Goal: Navigation & Orientation: Find specific page/section

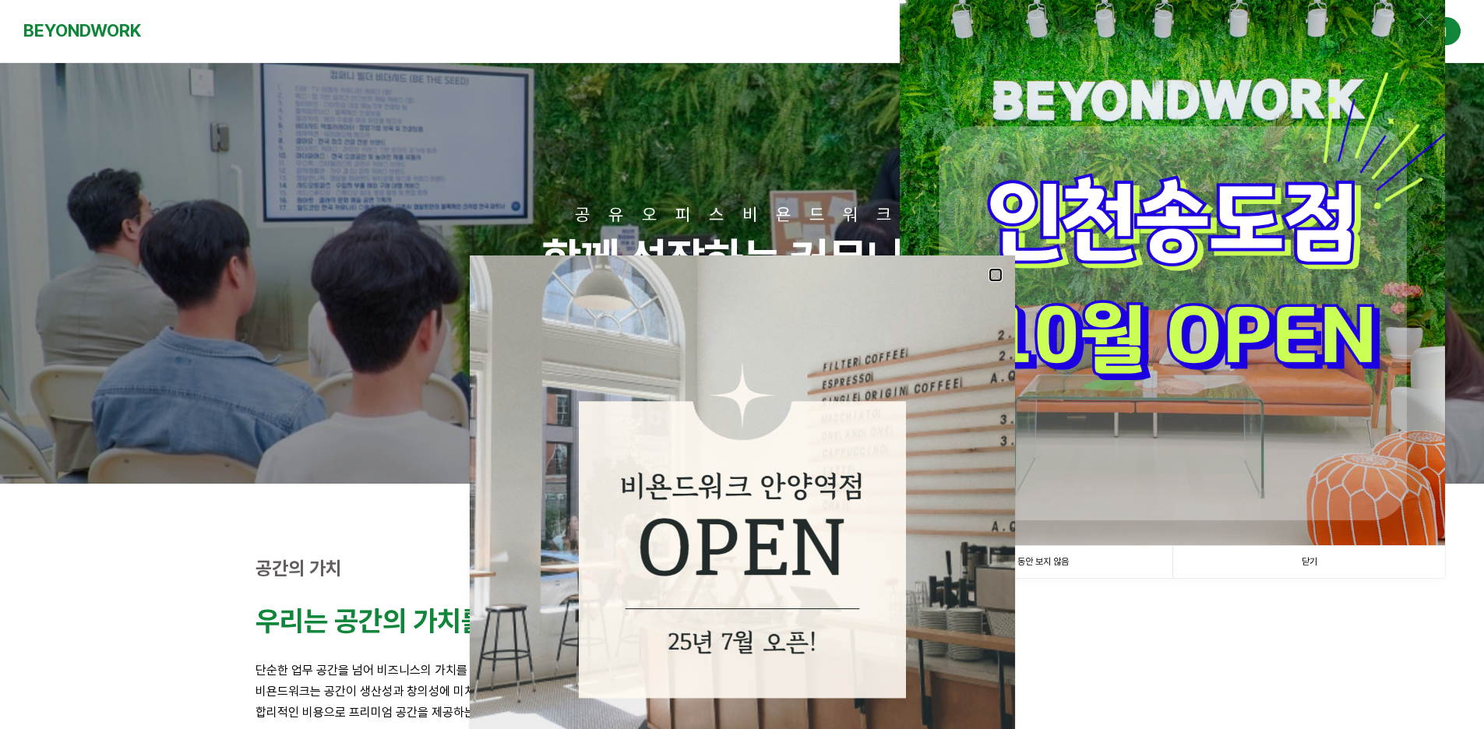
click at [989, 279] on link at bounding box center [996, 275] width 14 height 14
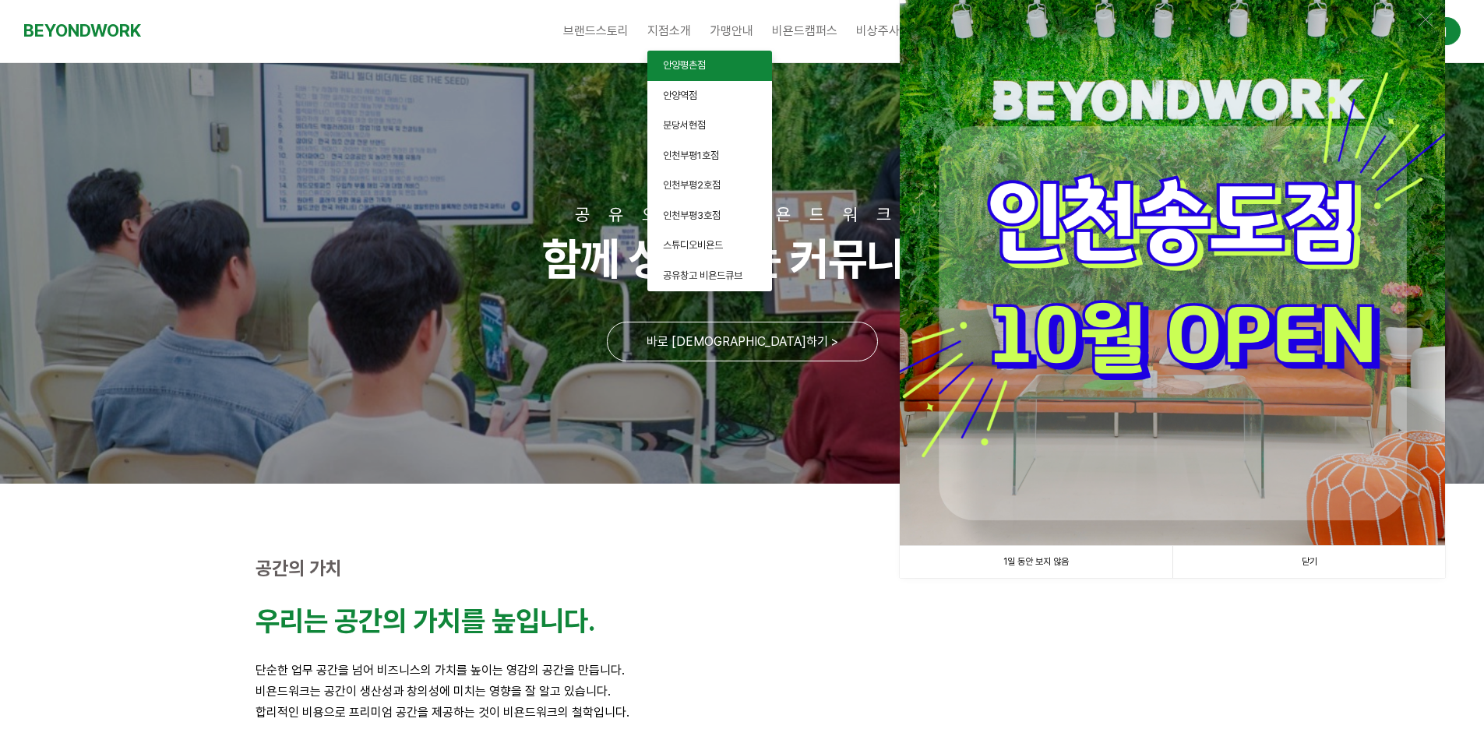
click at [676, 64] on span "안양평촌점" at bounding box center [684, 65] width 43 height 12
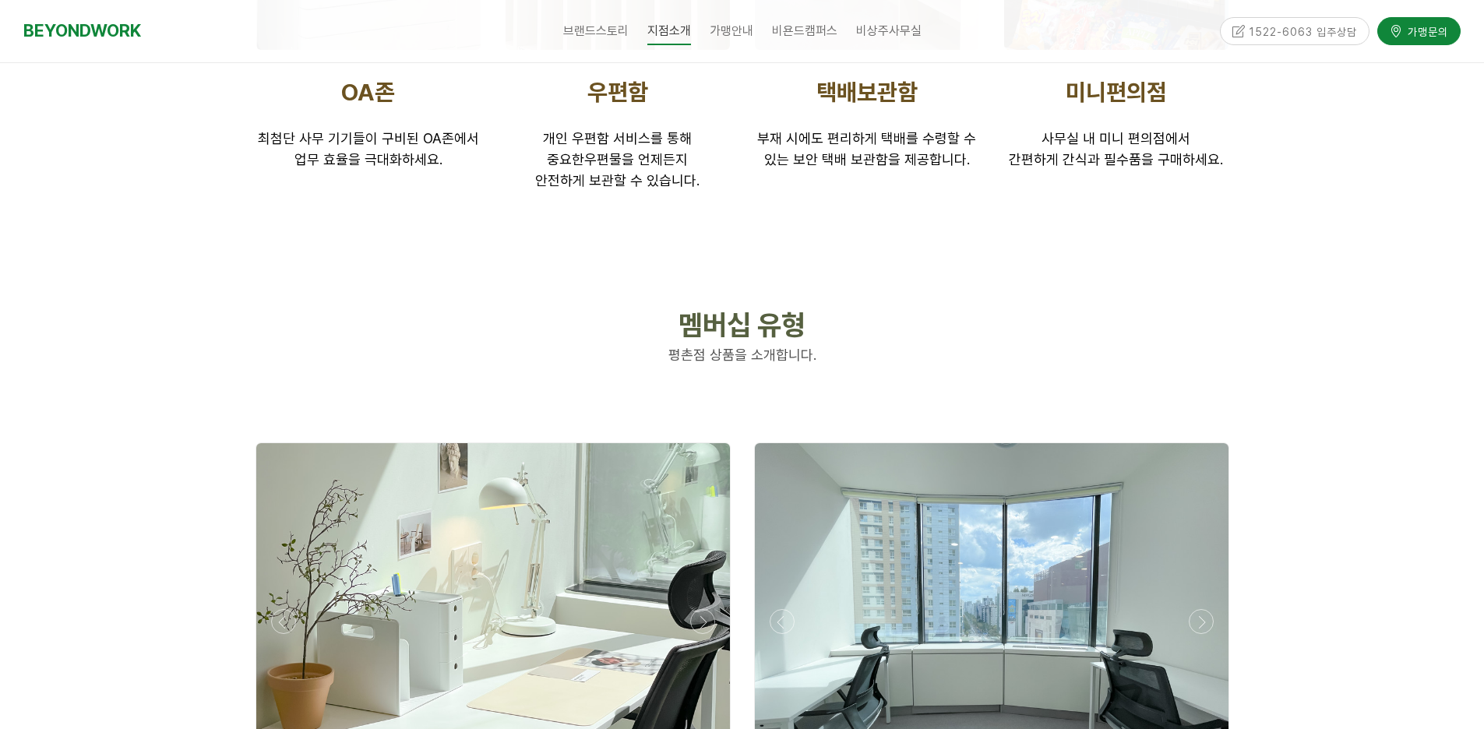
scroll to position [3740, 0]
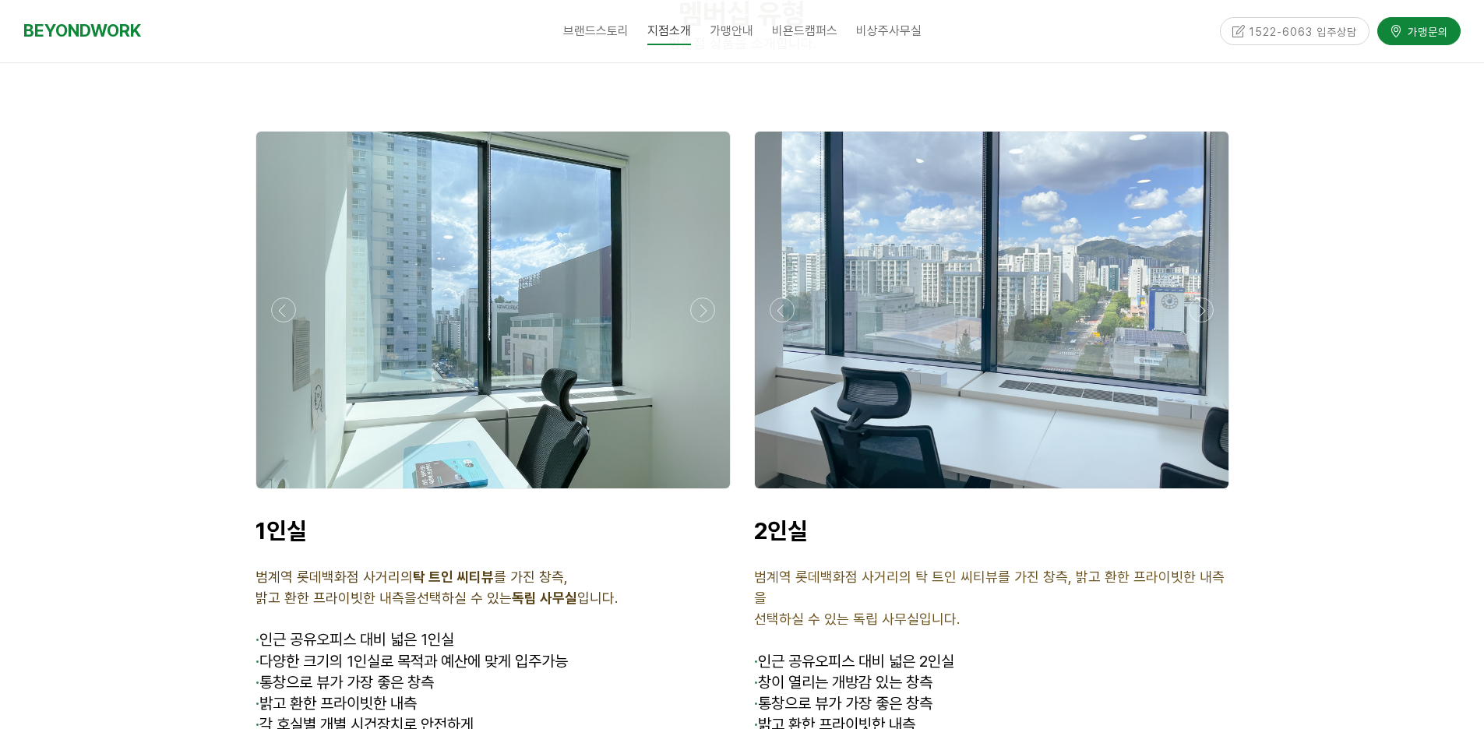
click at [1206, 493] on div at bounding box center [991, 493] width 483 height 0
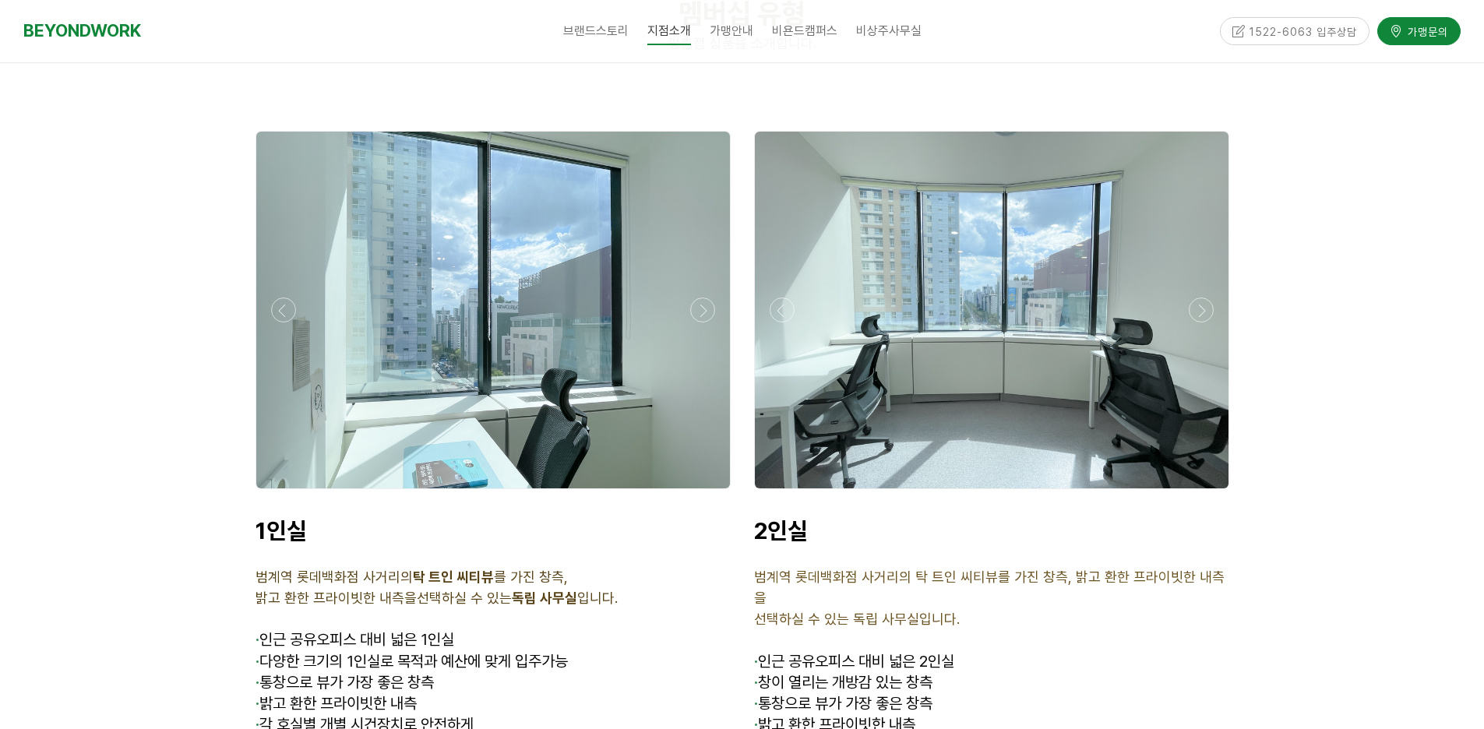
click at [1206, 493] on div at bounding box center [991, 493] width 483 height 0
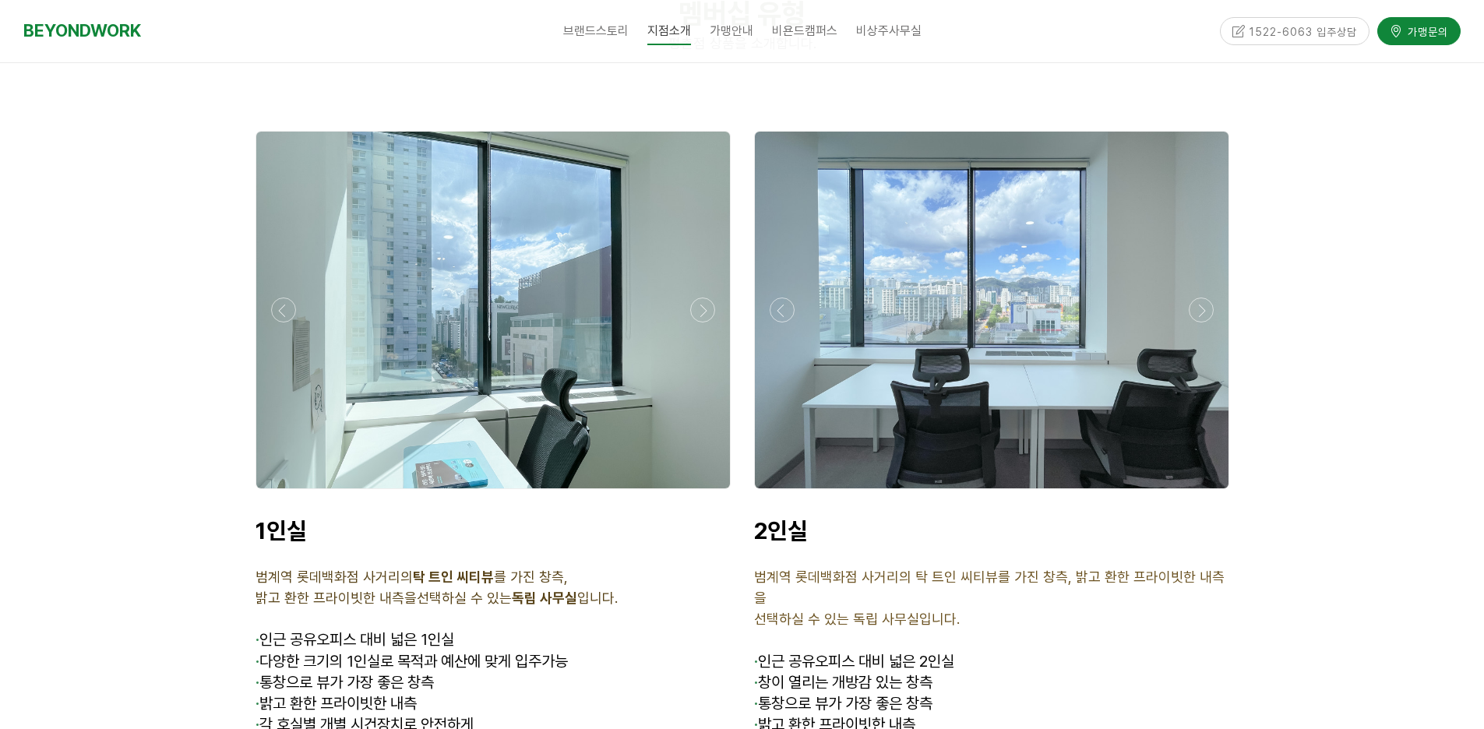
click at [1206, 493] on div at bounding box center [991, 493] width 483 height 0
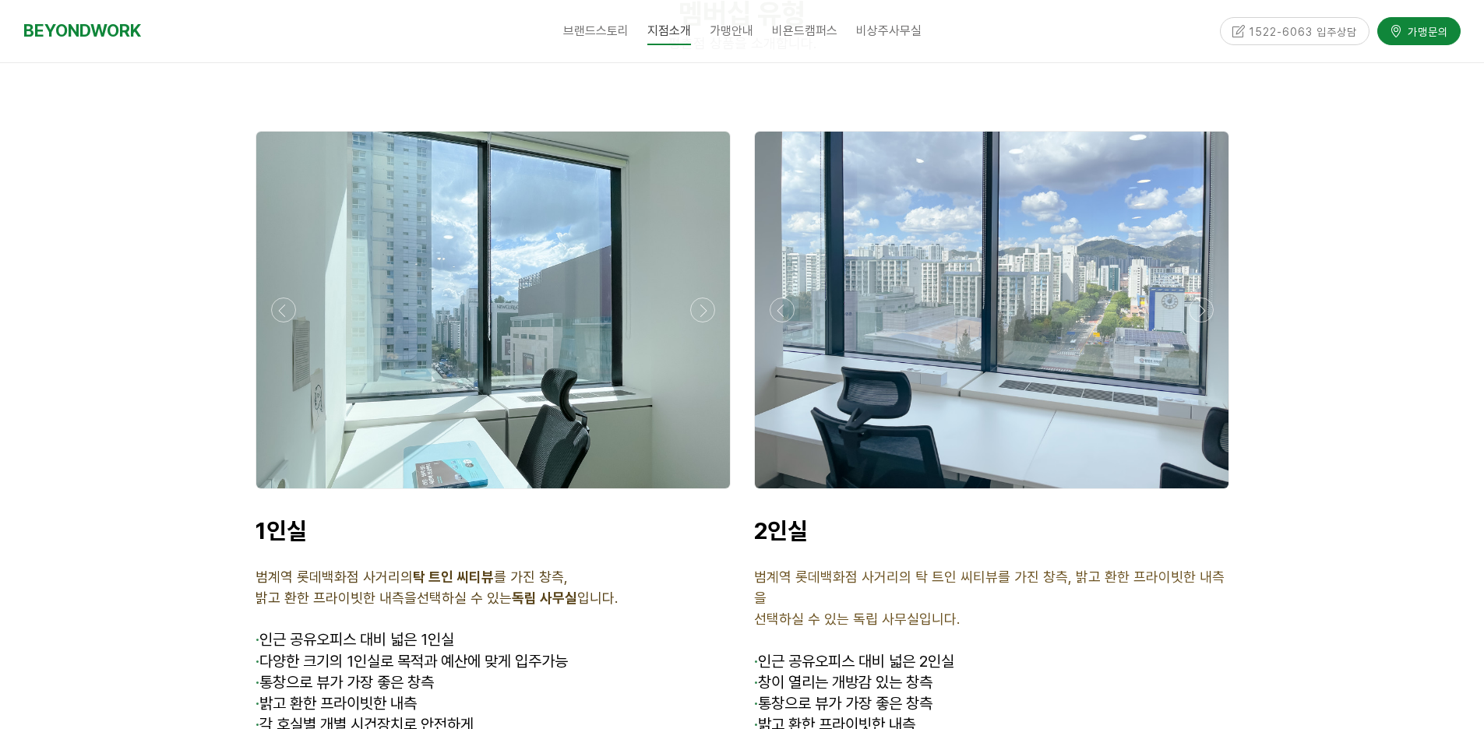
click at [1206, 493] on div at bounding box center [991, 493] width 483 height 0
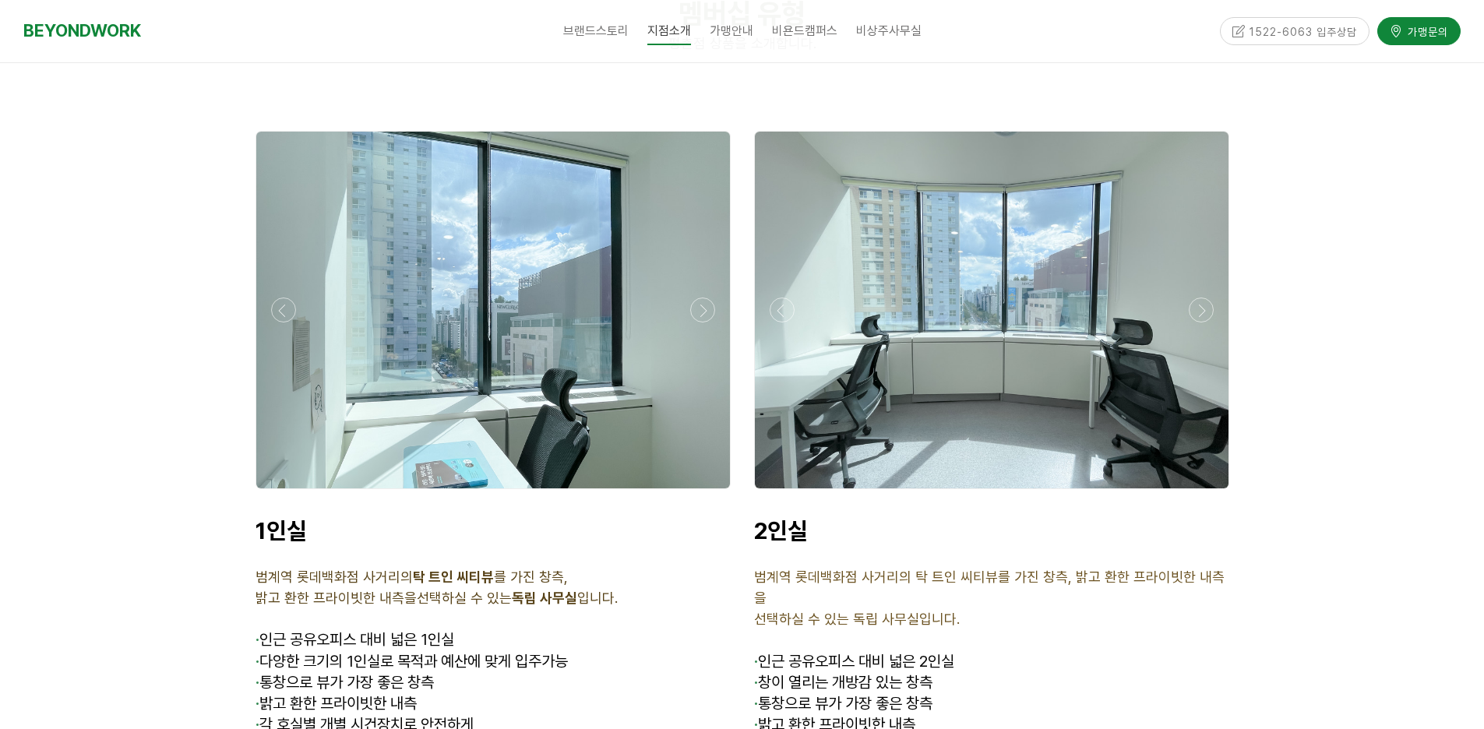
click at [1206, 493] on div at bounding box center [991, 493] width 483 height 0
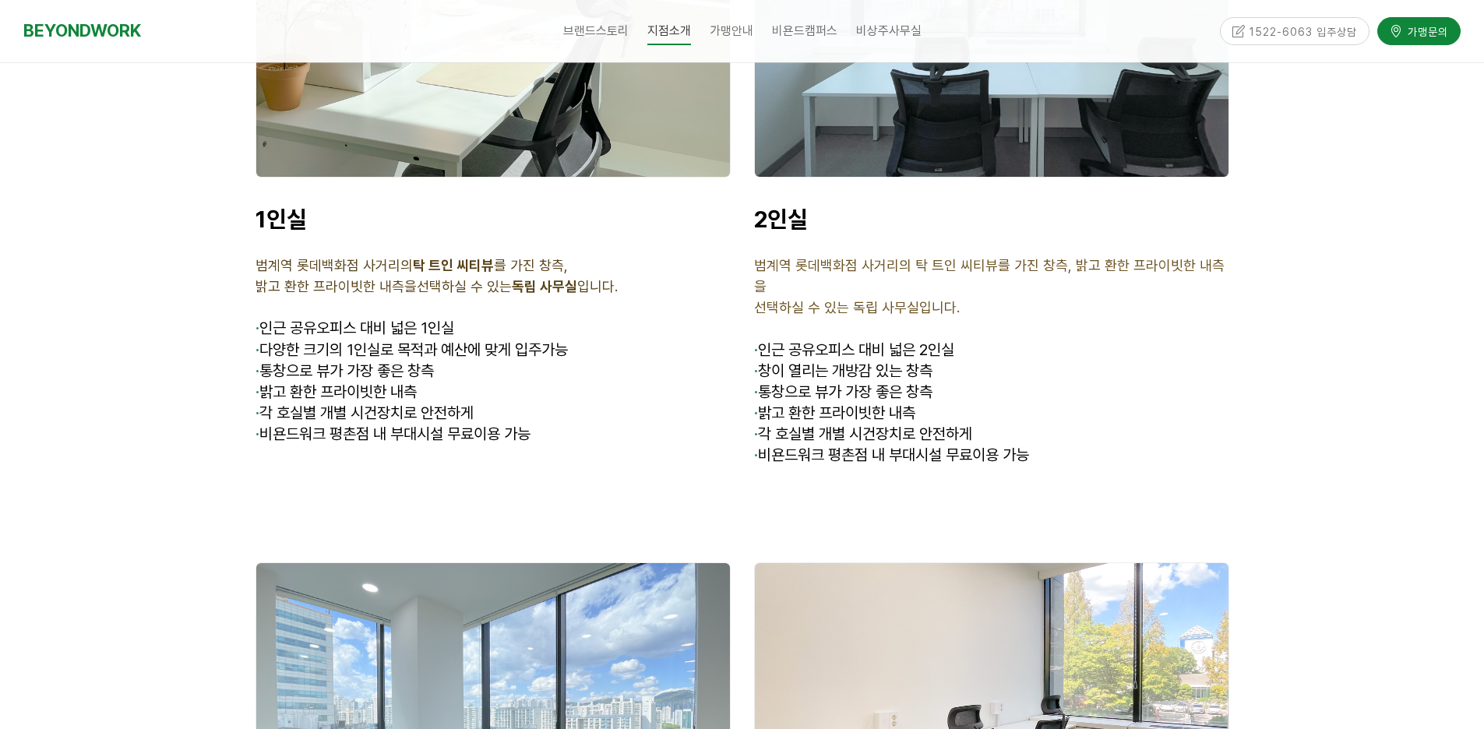
scroll to position [4285, 0]
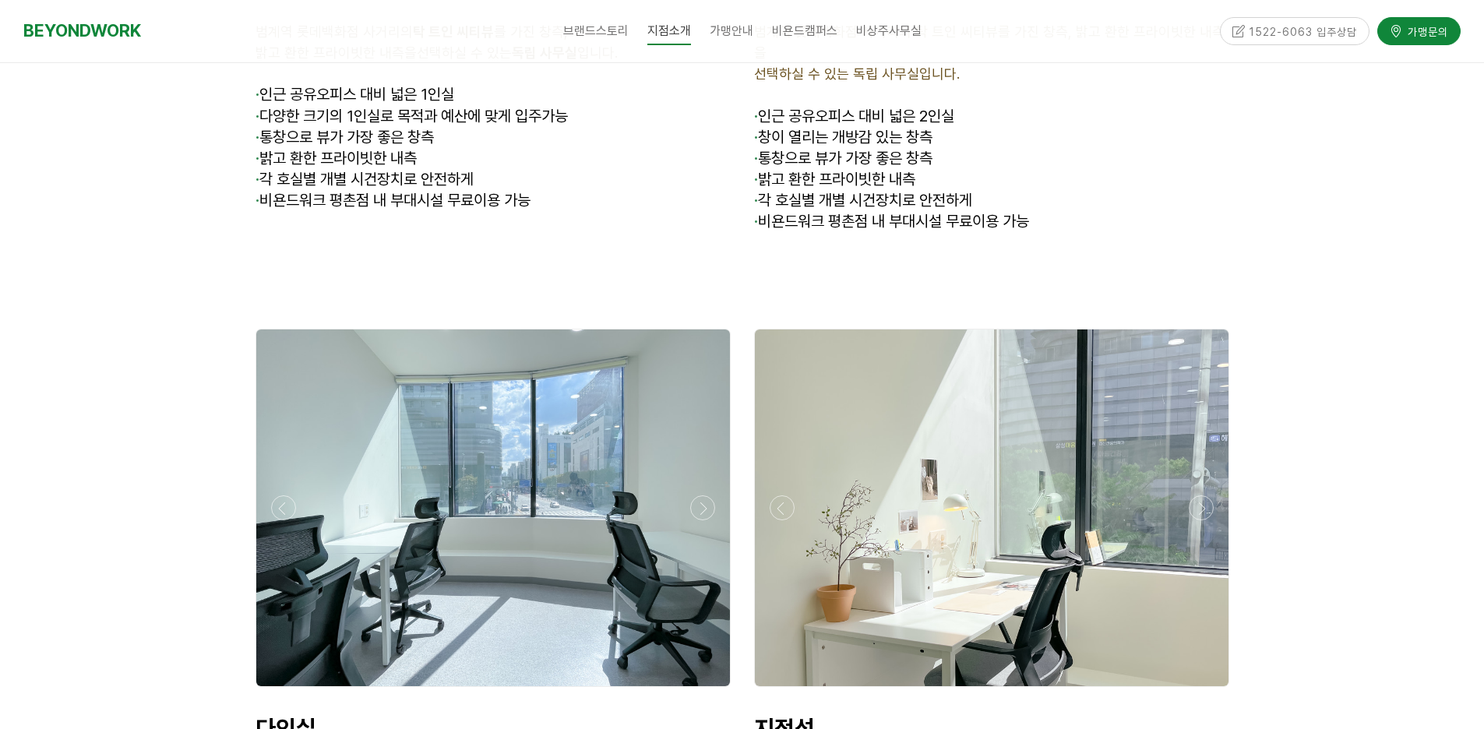
click at [277, 691] on div at bounding box center [493, 691] width 483 height 0
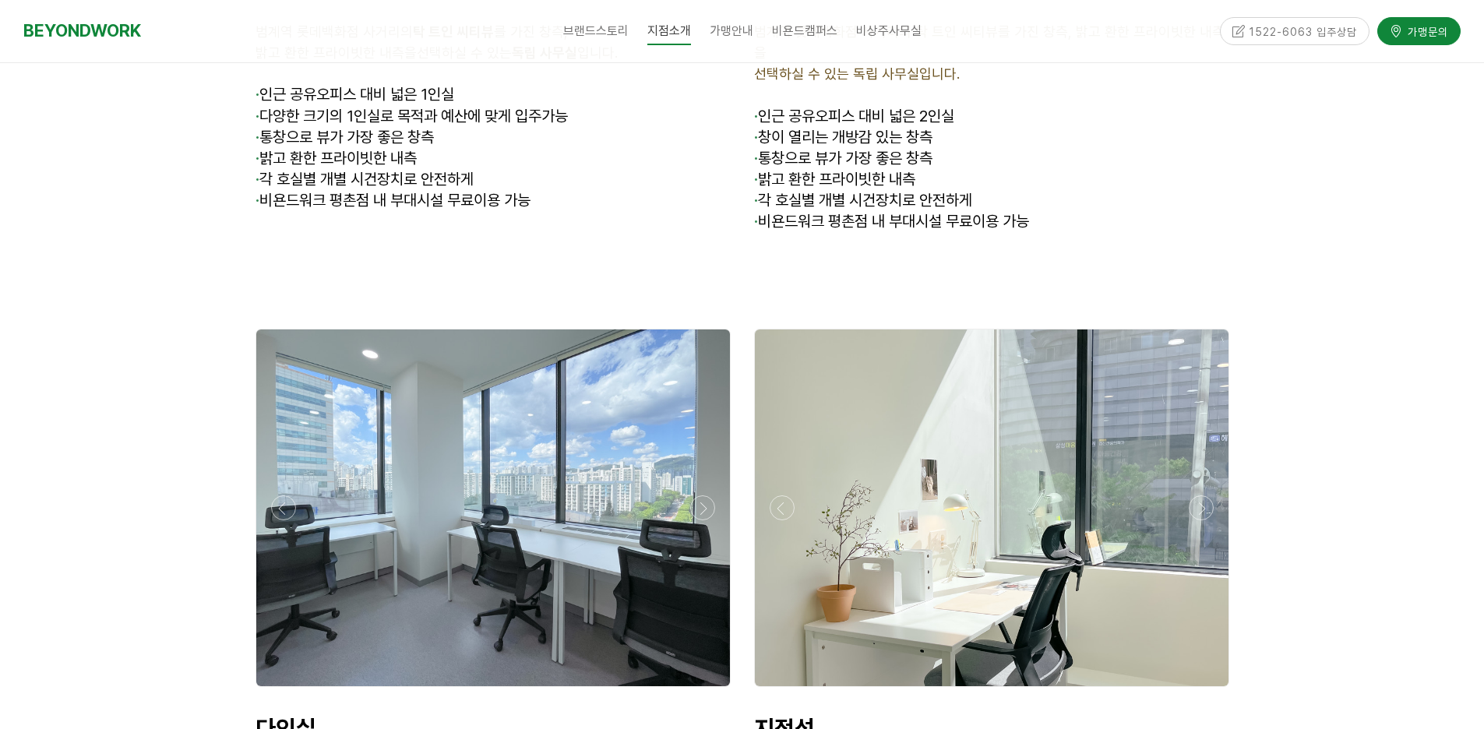
click at [277, 691] on div at bounding box center [493, 691] width 483 height 0
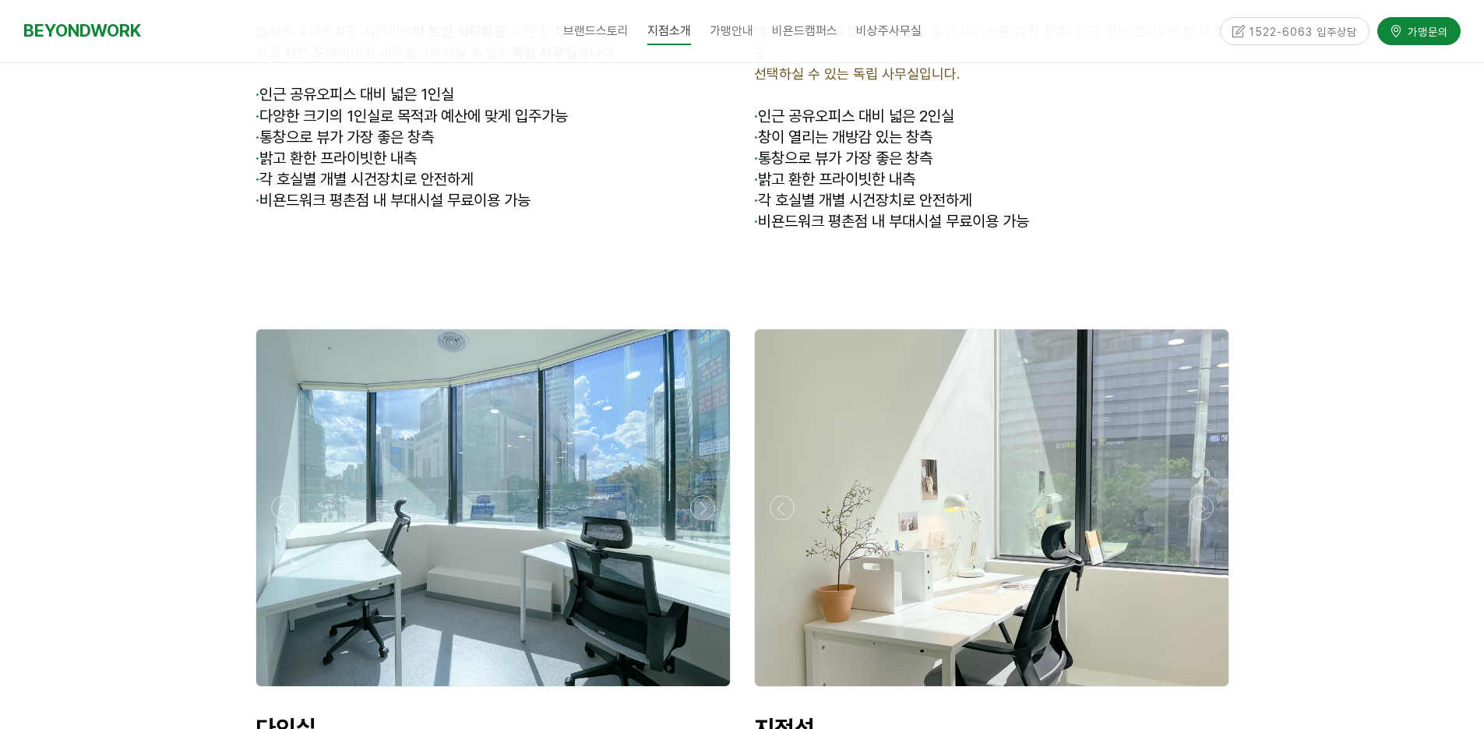
click at [277, 691] on div at bounding box center [493, 691] width 483 height 0
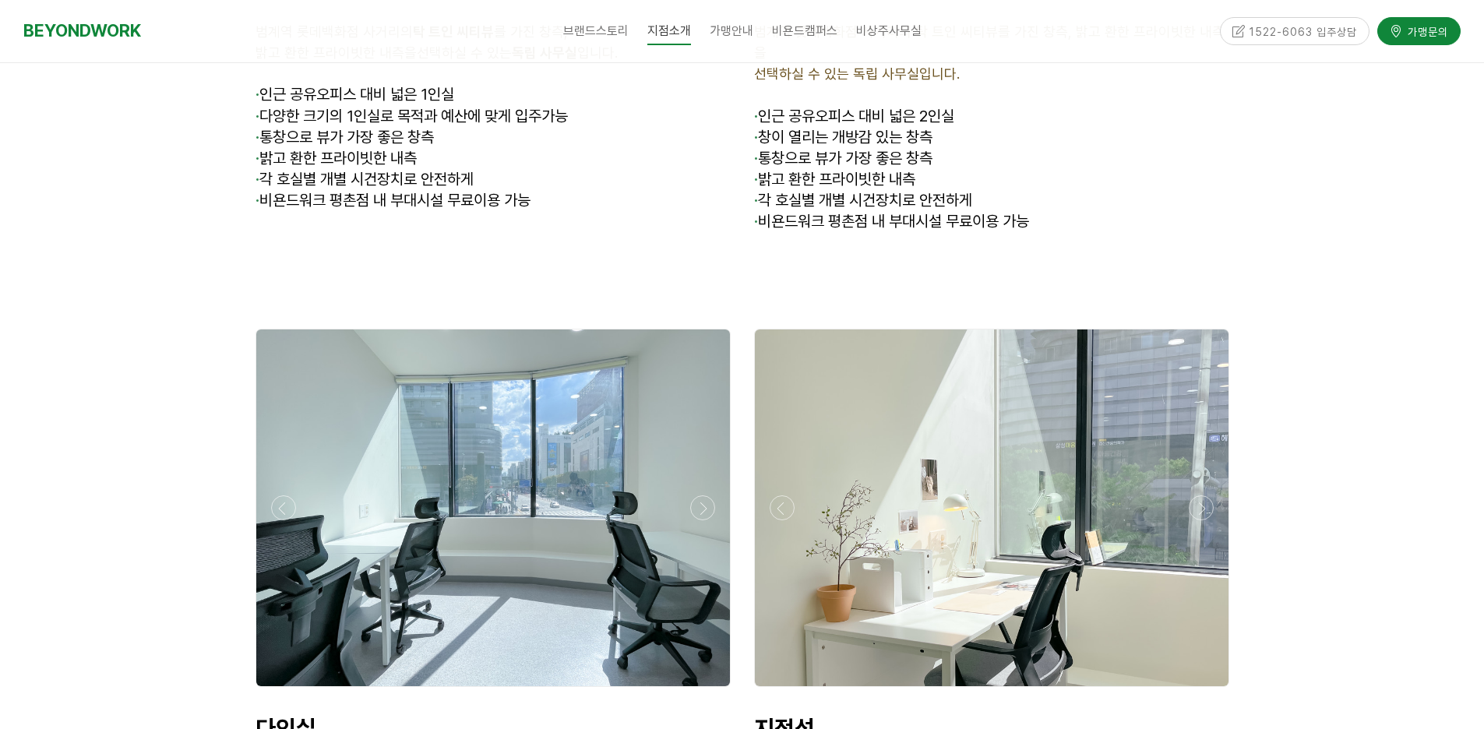
click at [277, 691] on div at bounding box center [493, 691] width 483 height 0
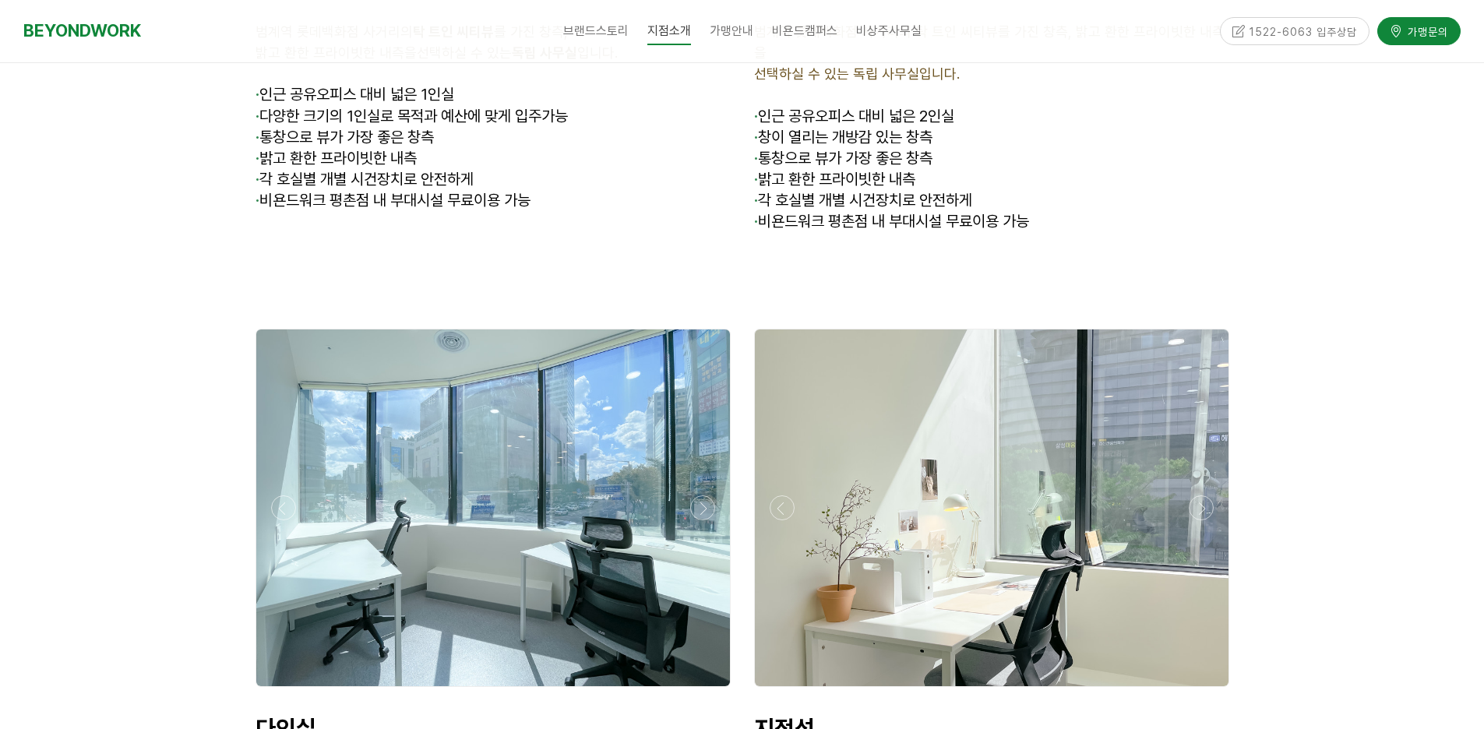
click at [277, 691] on div at bounding box center [493, 691] width 483 height 0
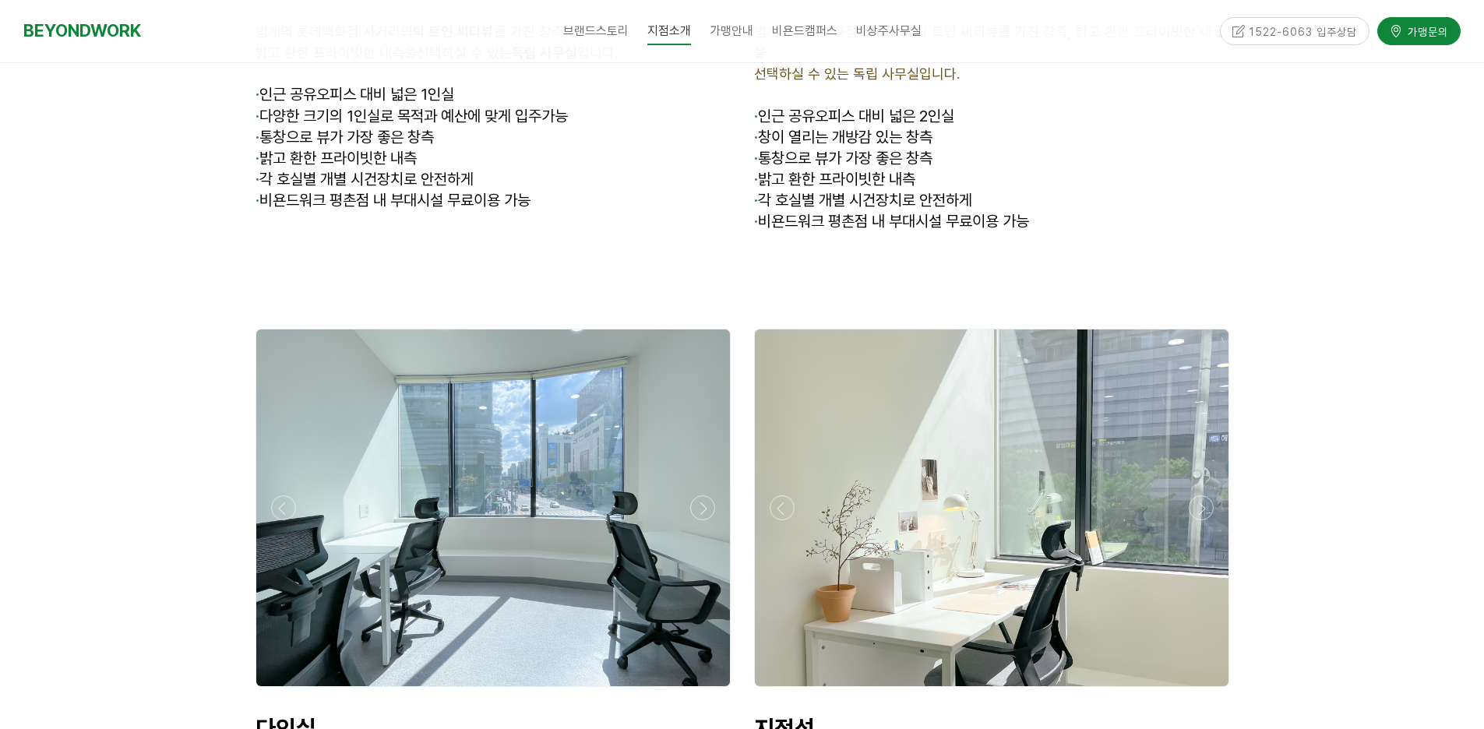
click at [277, 691] on div at bounding box center [493, 691] width 483 height 0
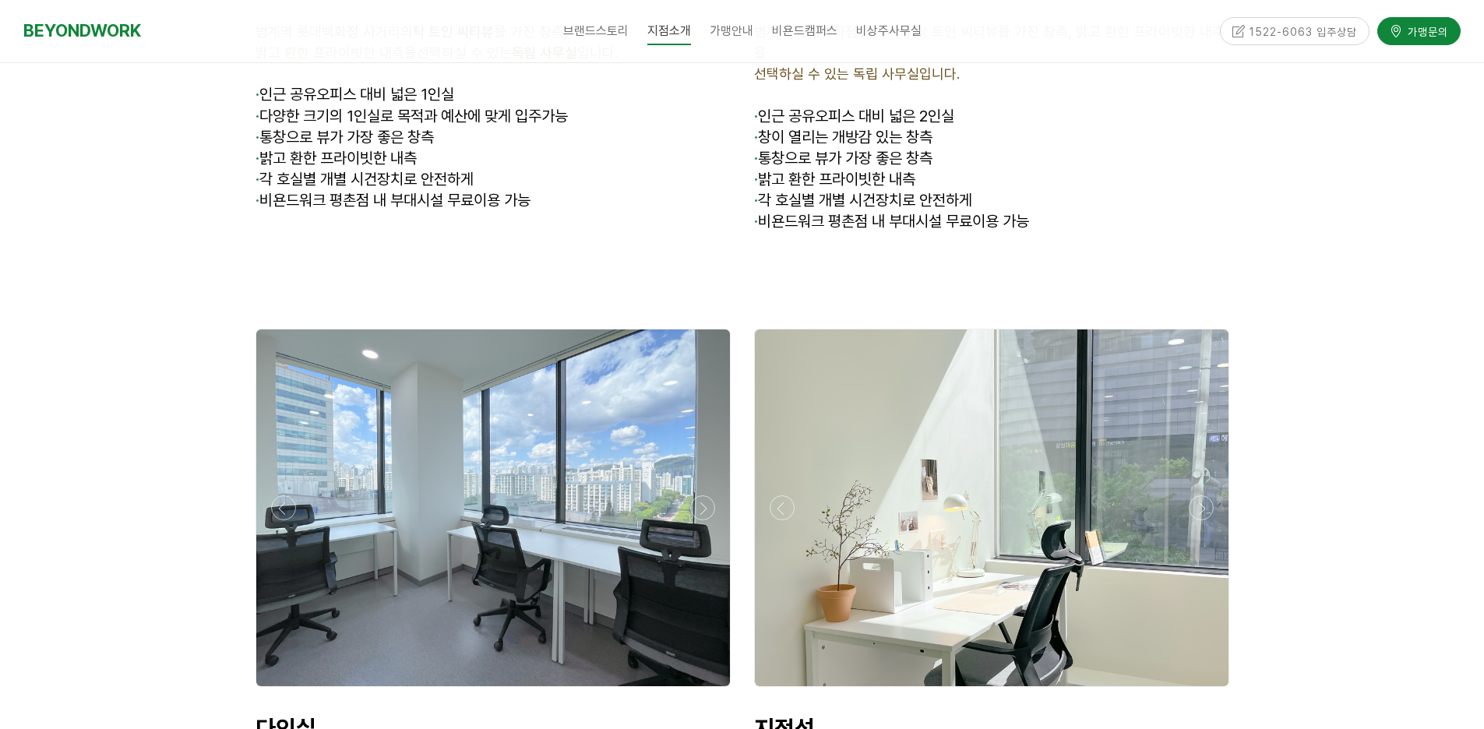
click at [277, 691] on div at bounding box center [493, 691] width 483 height 0
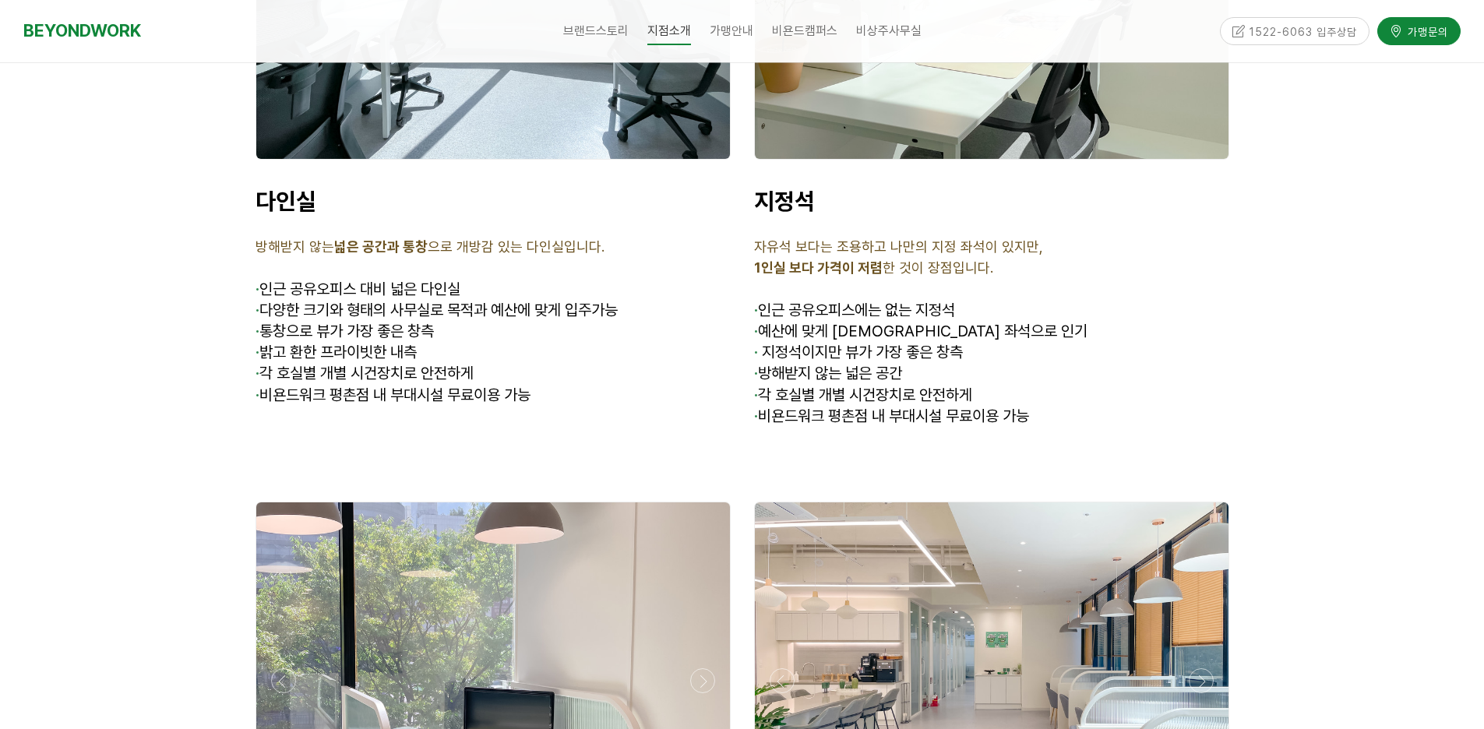
scroll to position [4909, 0]
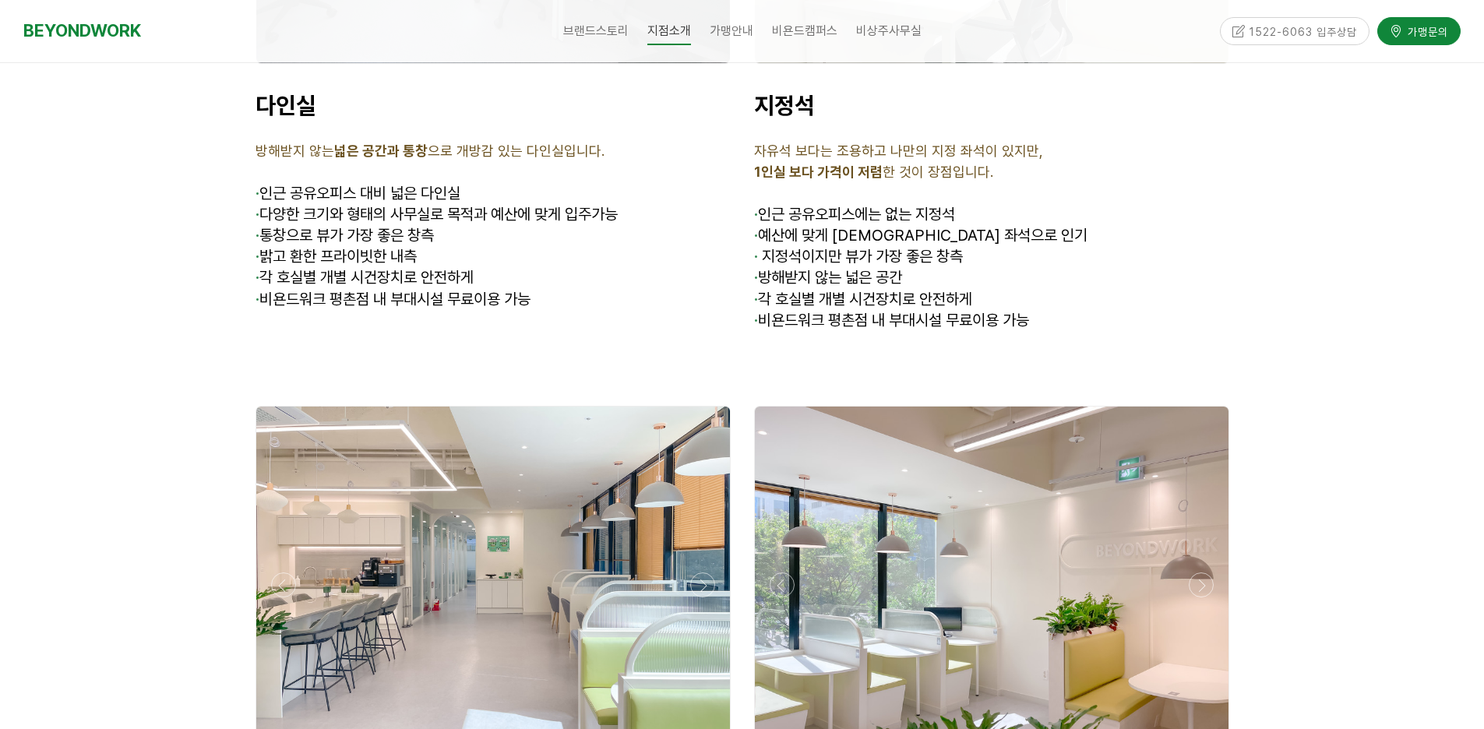
click at [1344, 503] on div at bounding box center [742, 464] width 1484 height 3389
click at [492, 509] on div at bounding box center [493, 585] width 474 height 357
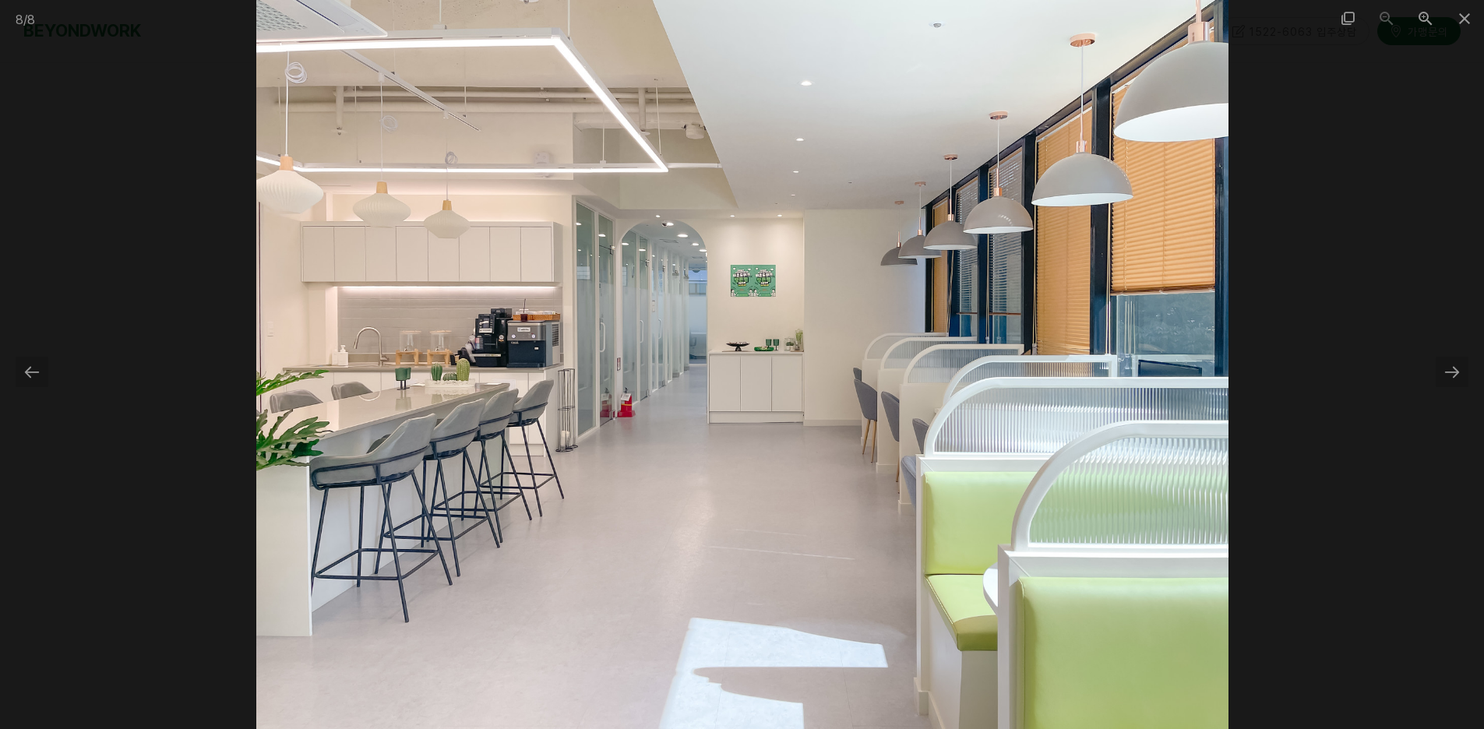
click at [1341, 471] on div at bounding box center [742, 364] width 1484 height 729
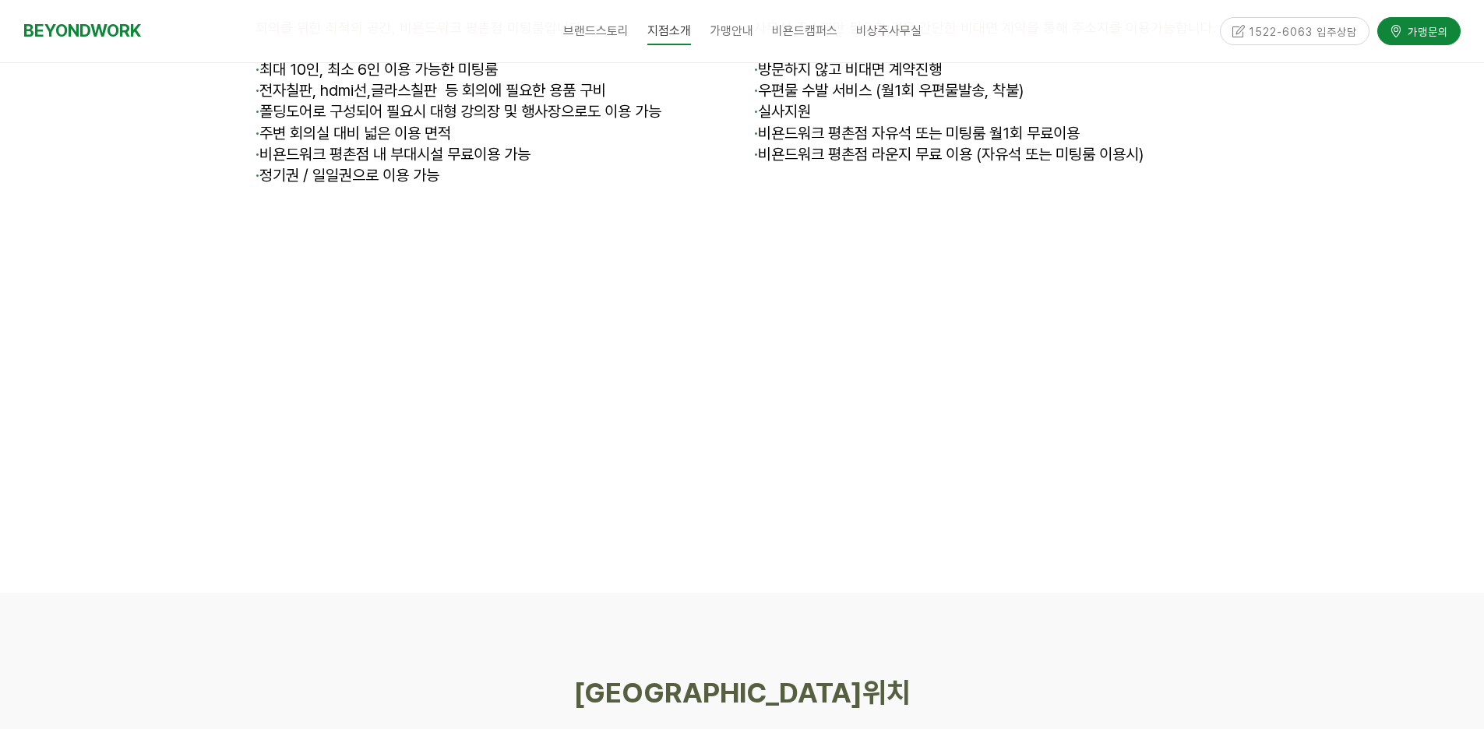
scroll to position [6623, 0]
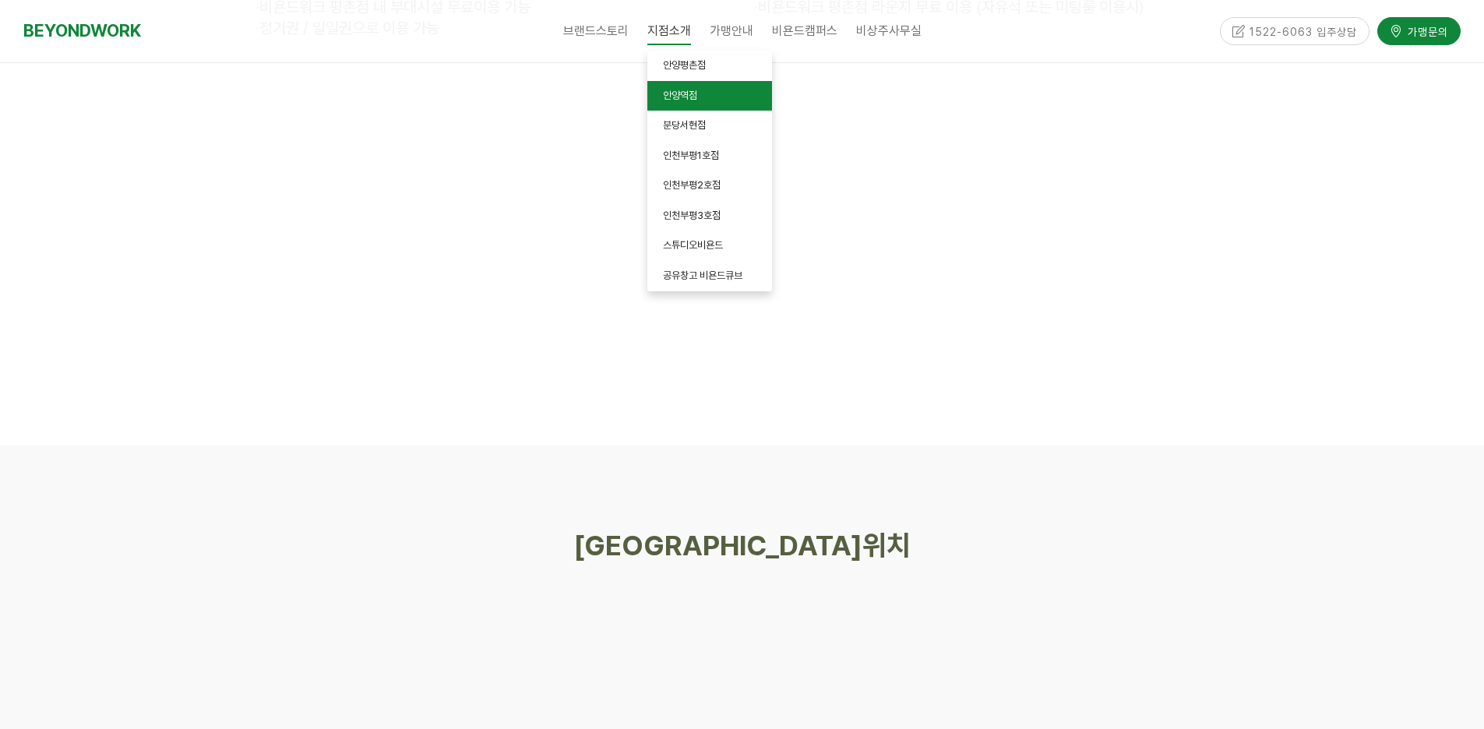
click at [685, 90] on span "안양역점" at bounding box center [680, 96] width 34 height 12
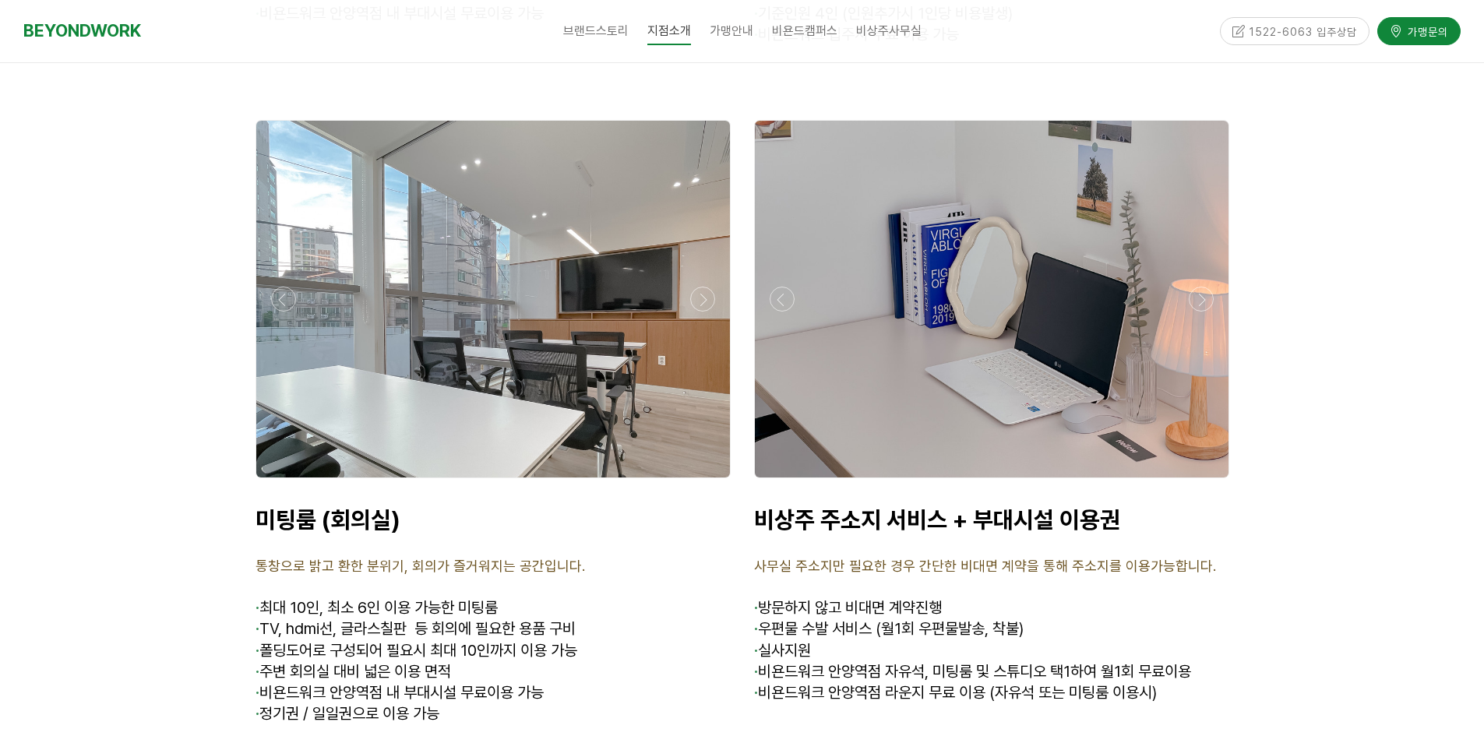
scroll to position [5460, 0]
